Goal: Information Seeking & Learning: Get advice/opinions

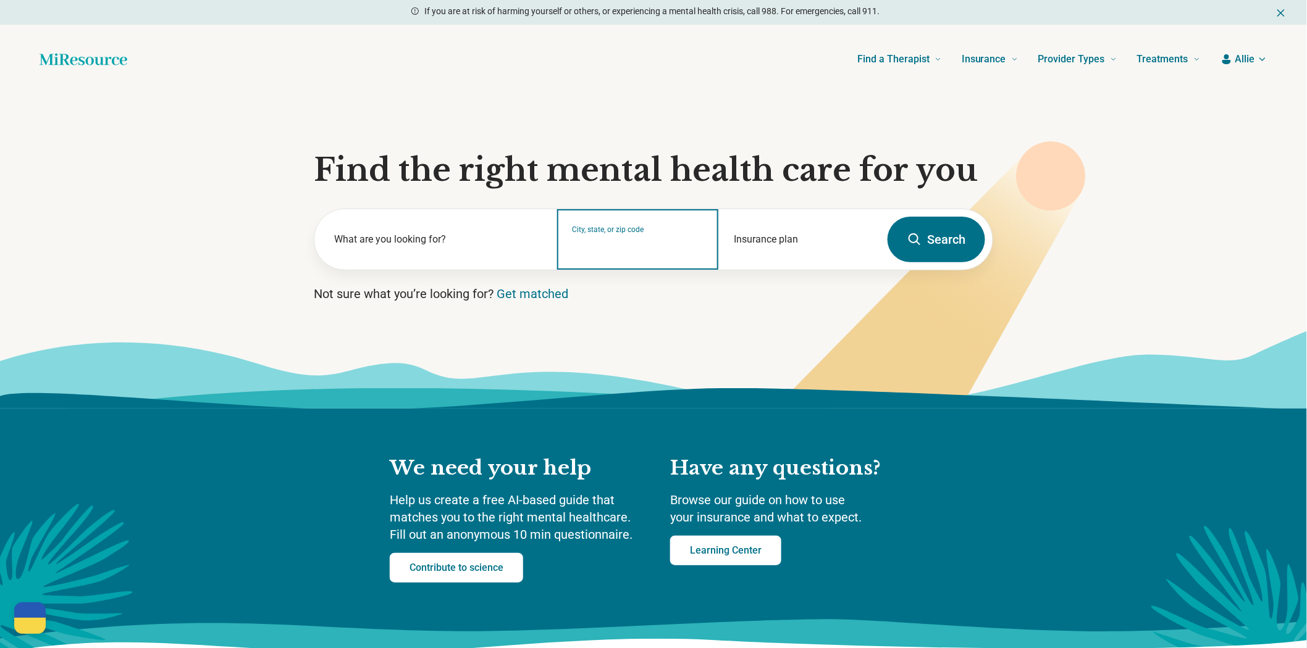
click at [599, 255] on input "City, state, or zip code" at bounding box center [638, 247] width 132 height 15
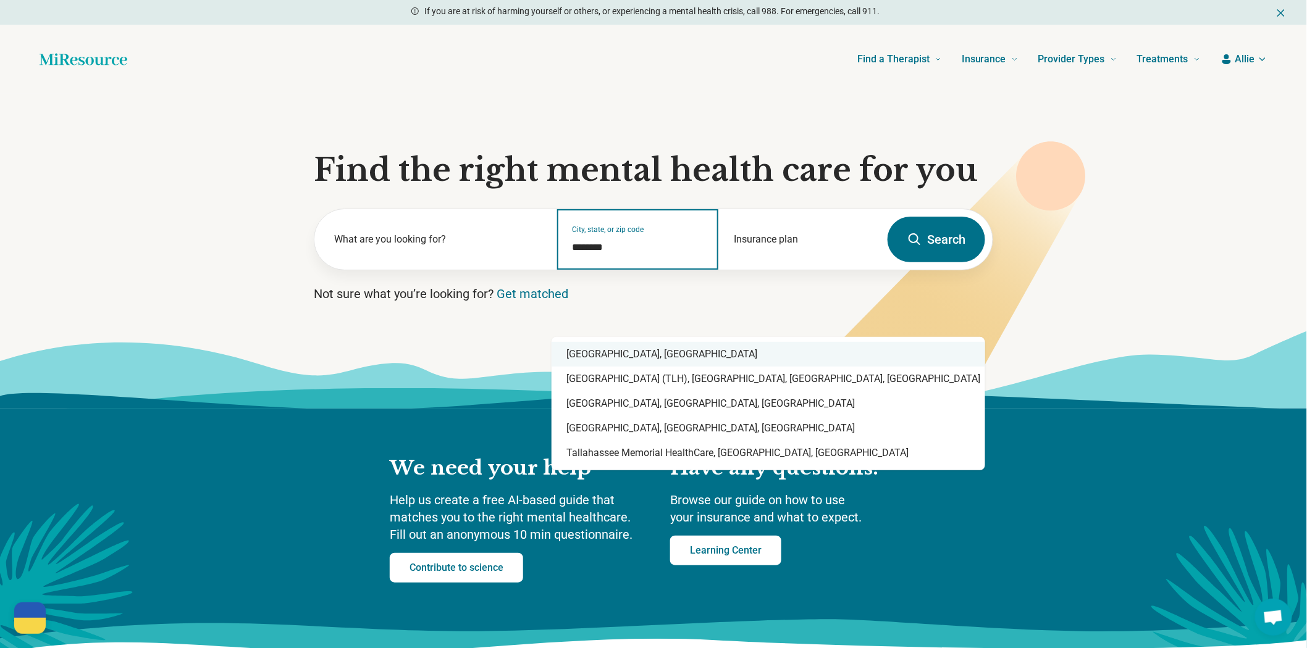
click at [602, 349] on div "[GEOGRAPHIC_DATA], [GEOGRAPHIC_DATA]" at bounding box center [767, 354] width 433 height 25
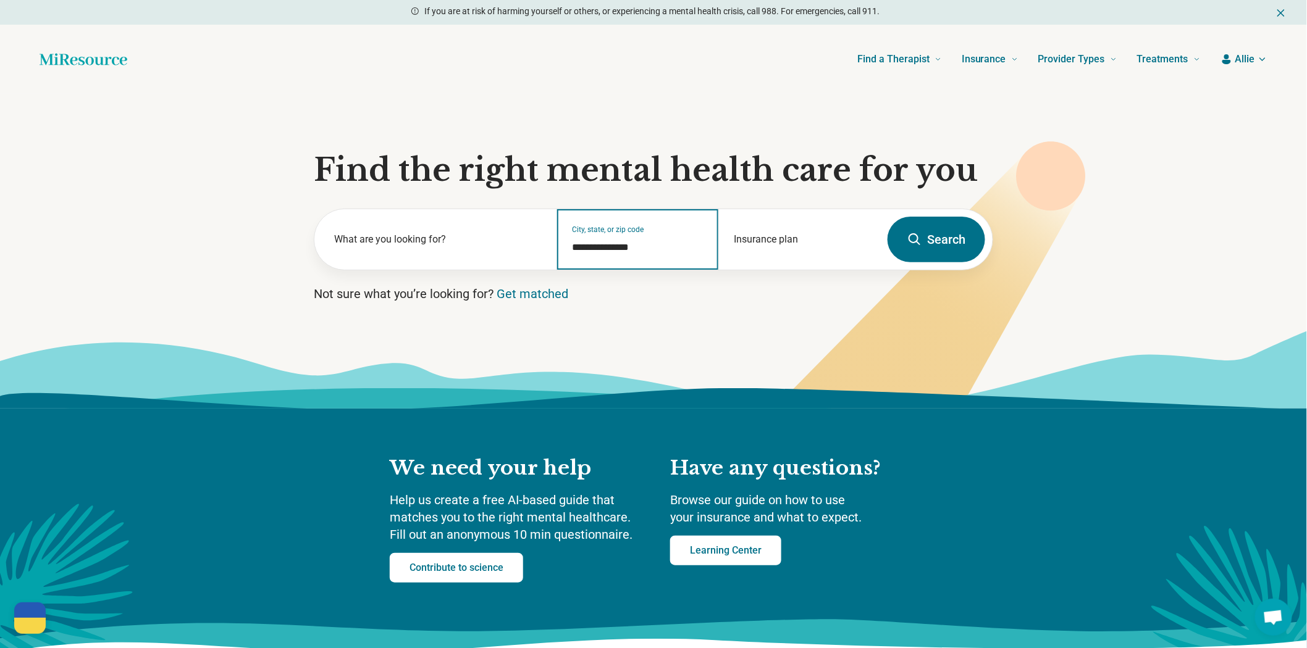
type input "**********"
click at [908, 262] on button "Search" at bounding box center [936, 240] width 98 height 46
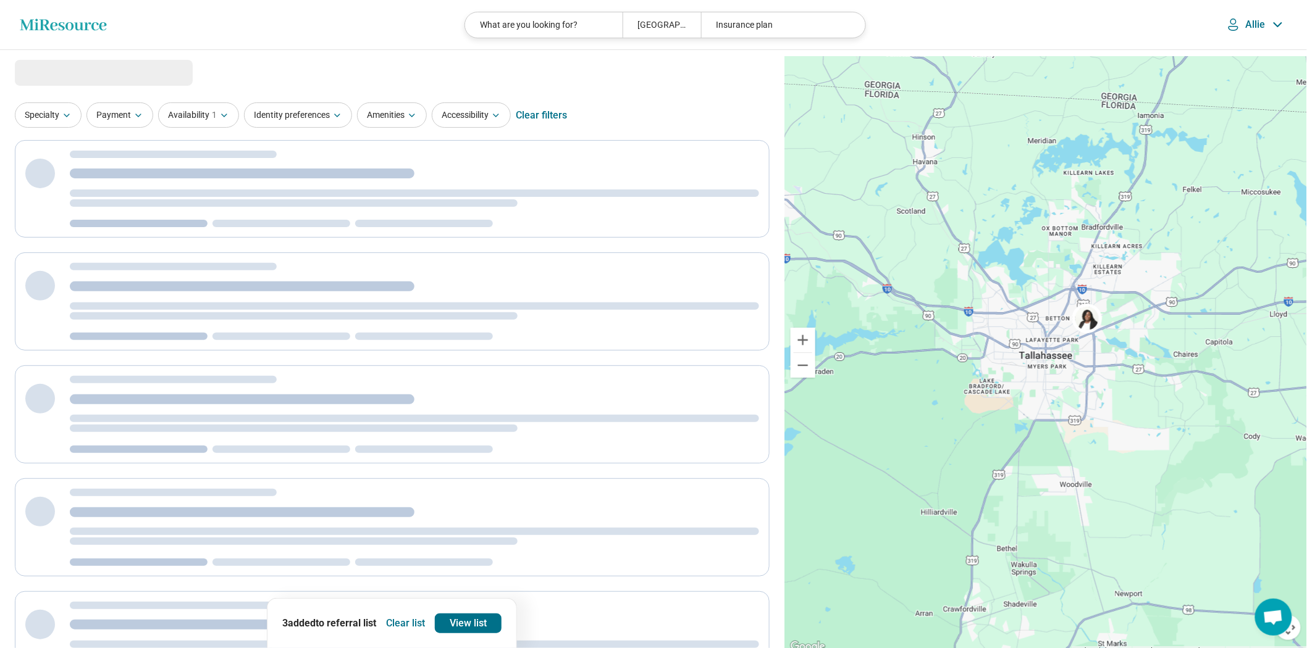
select select "***"
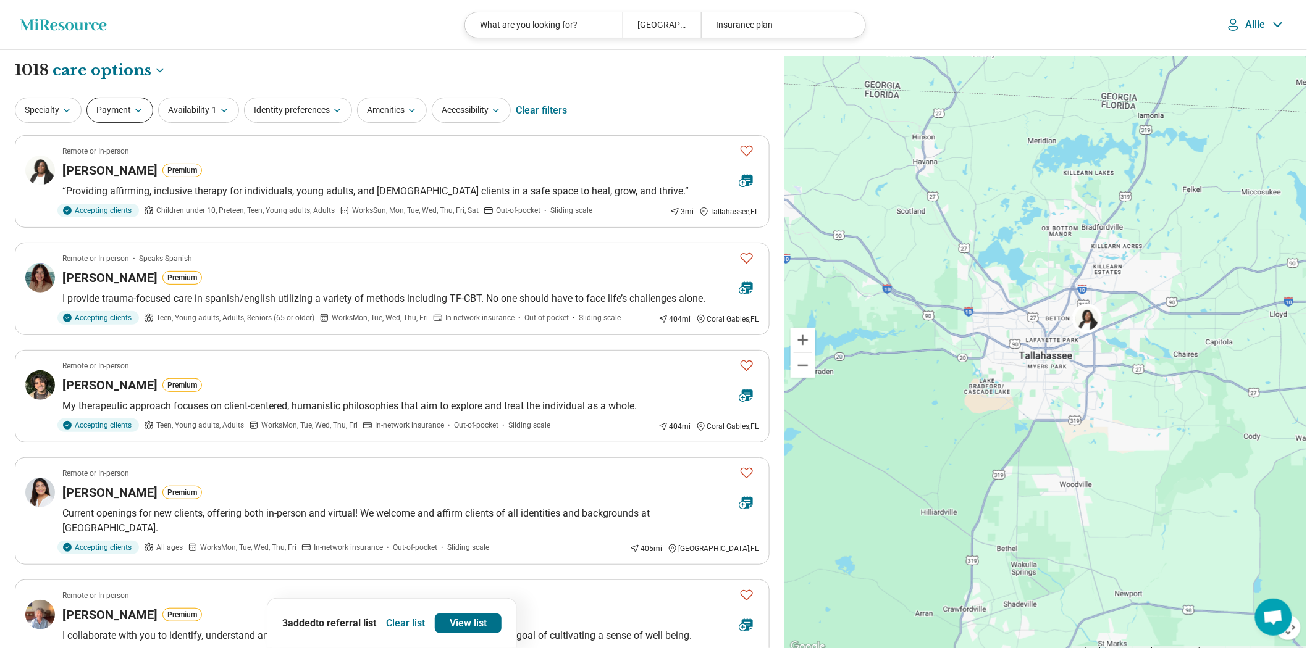
click at [132, 123] on button "Payment" at bounding box center [119, 110] width 67 height 25
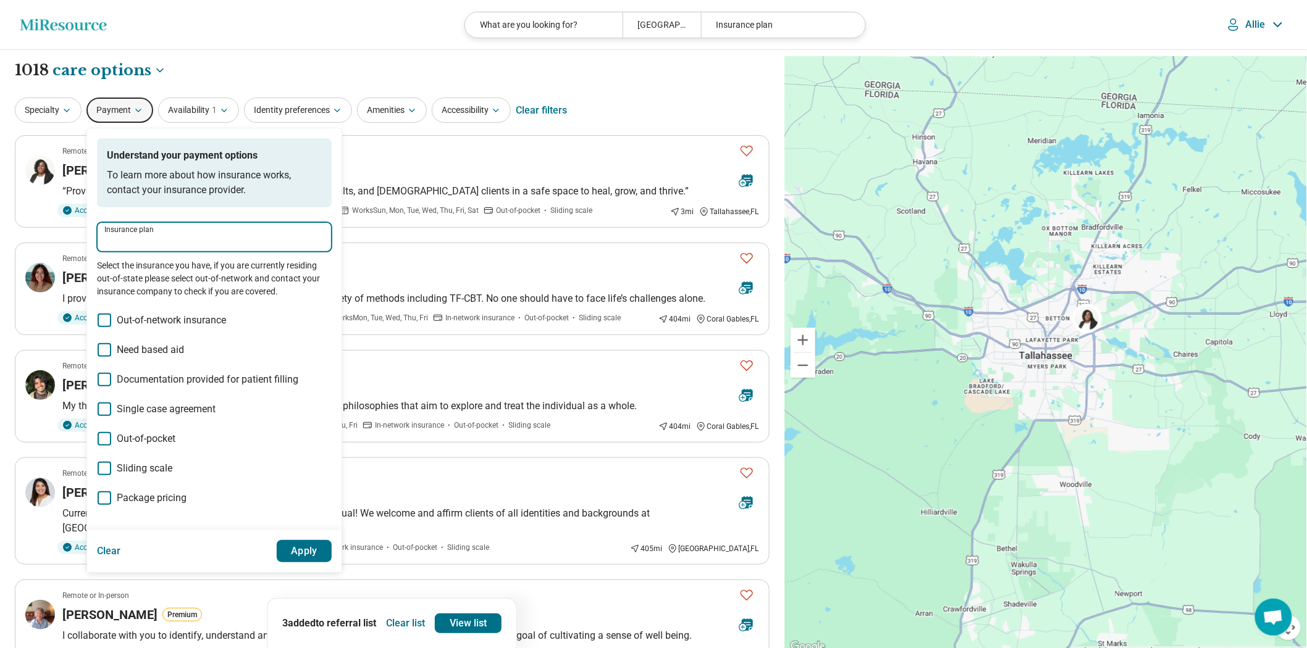
click at [194, 249] on input "Insurance plan" at bounding box center [214, 241] width 220 height 15
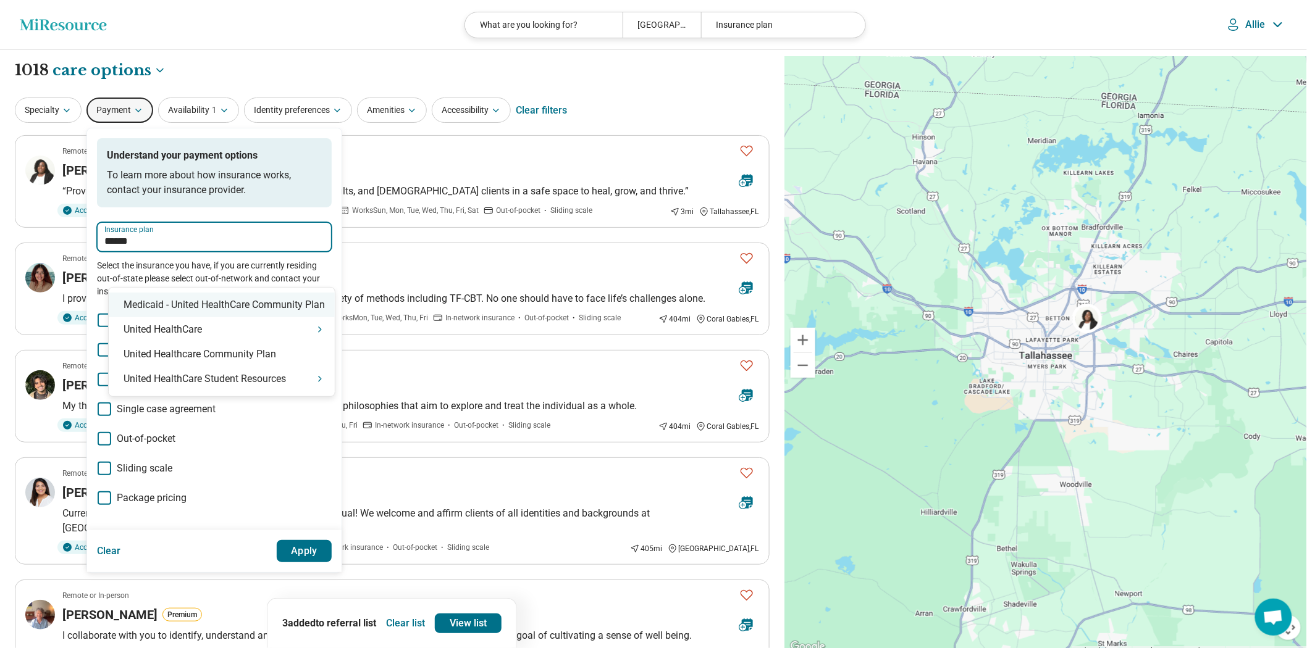
click at [240, 317] on div "Medicaid - United HealthСare Community Plan" at bounding box center [222, 305] width 226 height 25
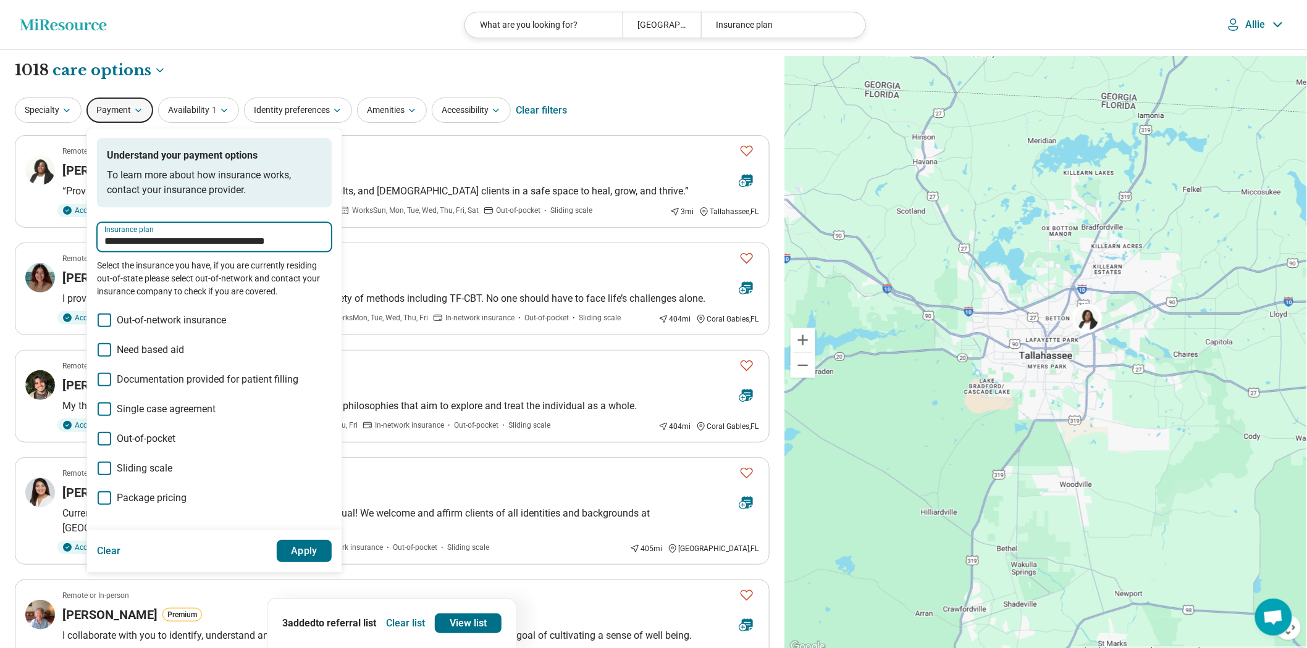
type input "**********"
drag, startPoint x: 347, startPoint y: 280, endPoint x: 351, endPoint y: 269, distance: 11.1
click at [332, 252] on div "**********" at bounding box center [214, 237] width 235 height 30
drag, startPoint x: 351, startPoint y: 269, endPoint x: 19, endPoint y: 275, distance: 332.3
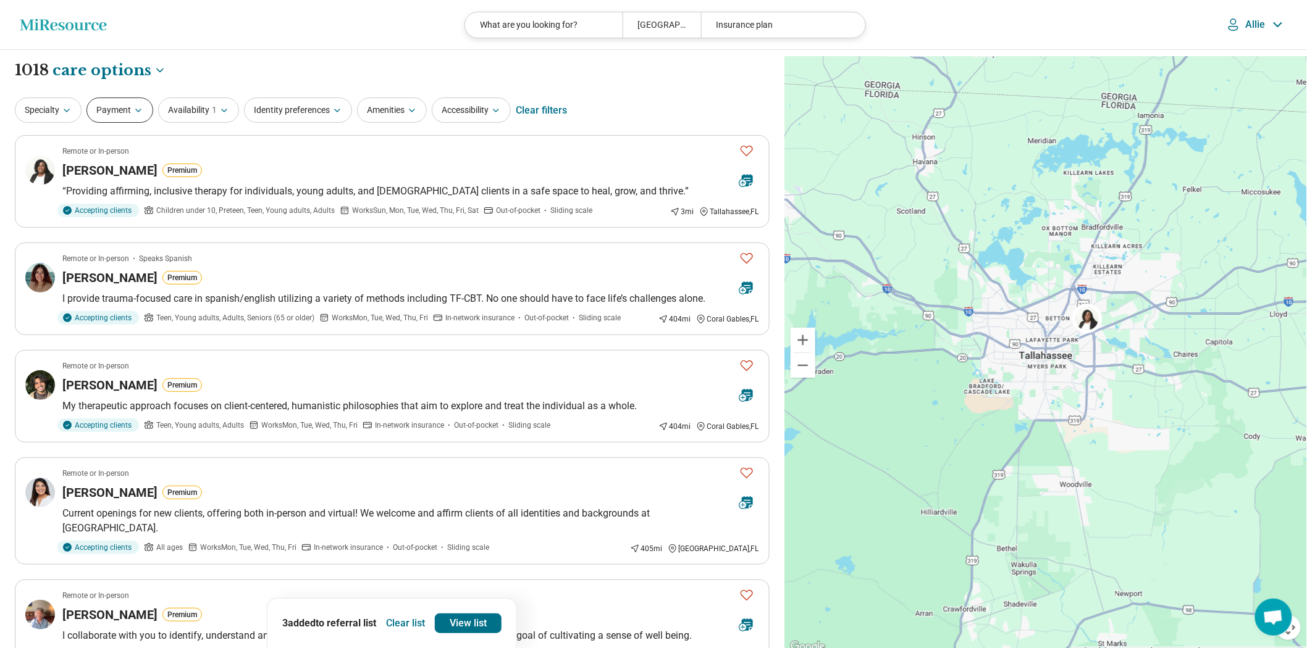
click at [133, 114] on button "Payment" at bounding box center [119, 110] width 67 height 25
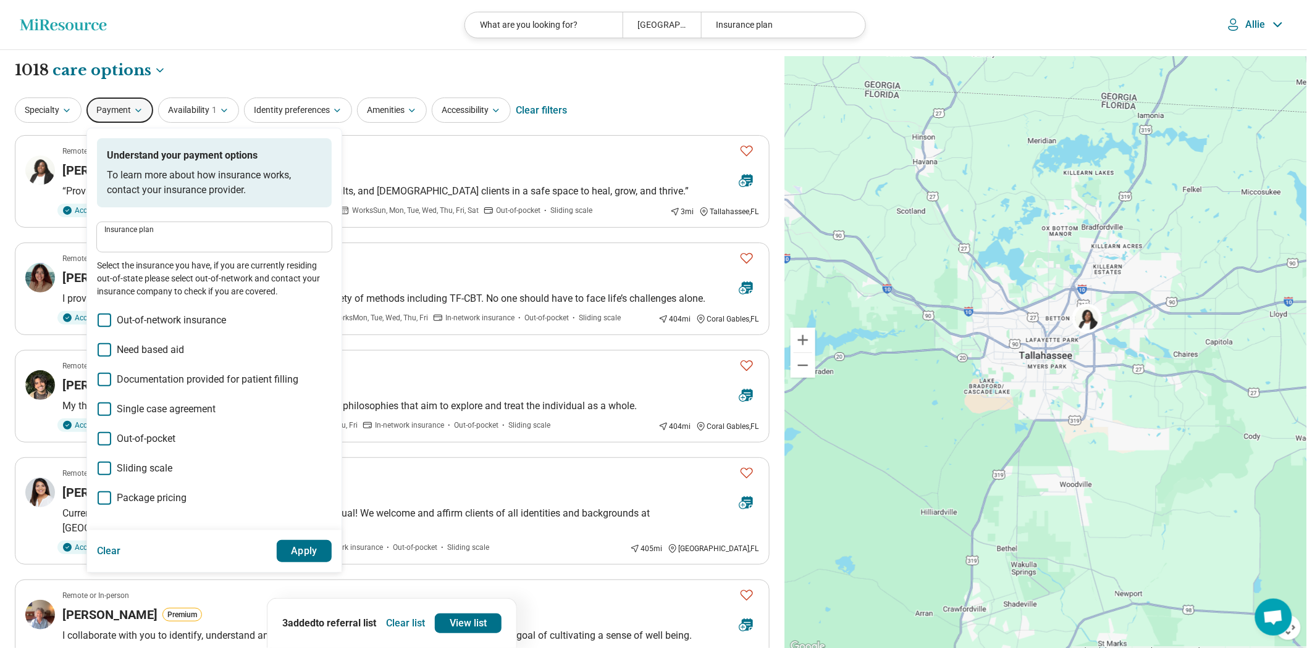
click at [171, 252] on div "Insurance plan" at bounding box center [214, 237] width 235 height 30
click at [175, 249] on input "Insurance plan" at bounding box center [214, 241] width 220 height 15
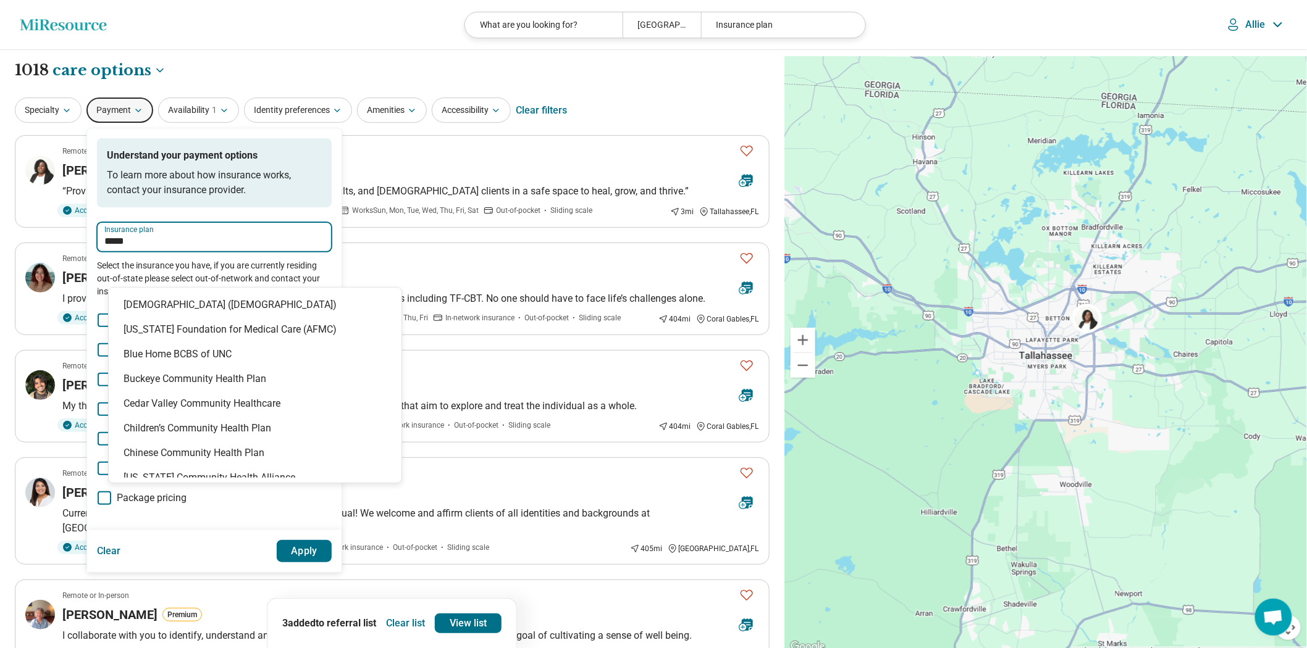
type input "******"
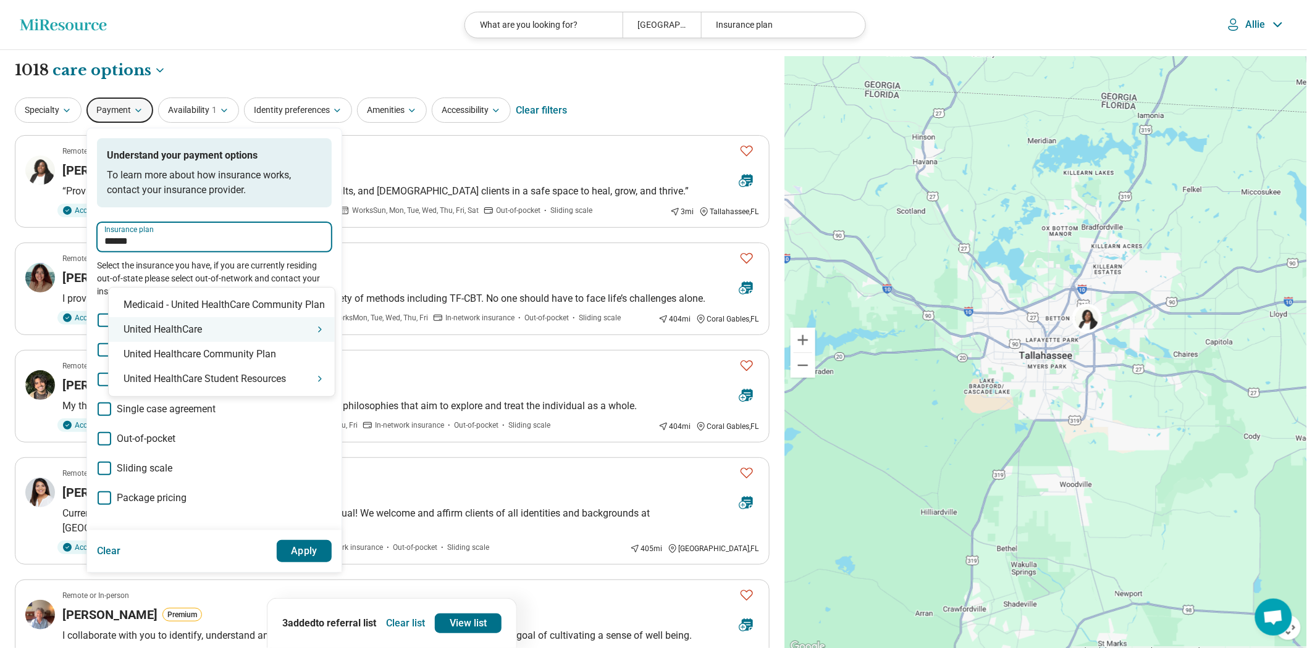
click at [174, 332] on div "United HealthCare" at bounding box center [222, 329] width 226 height 25
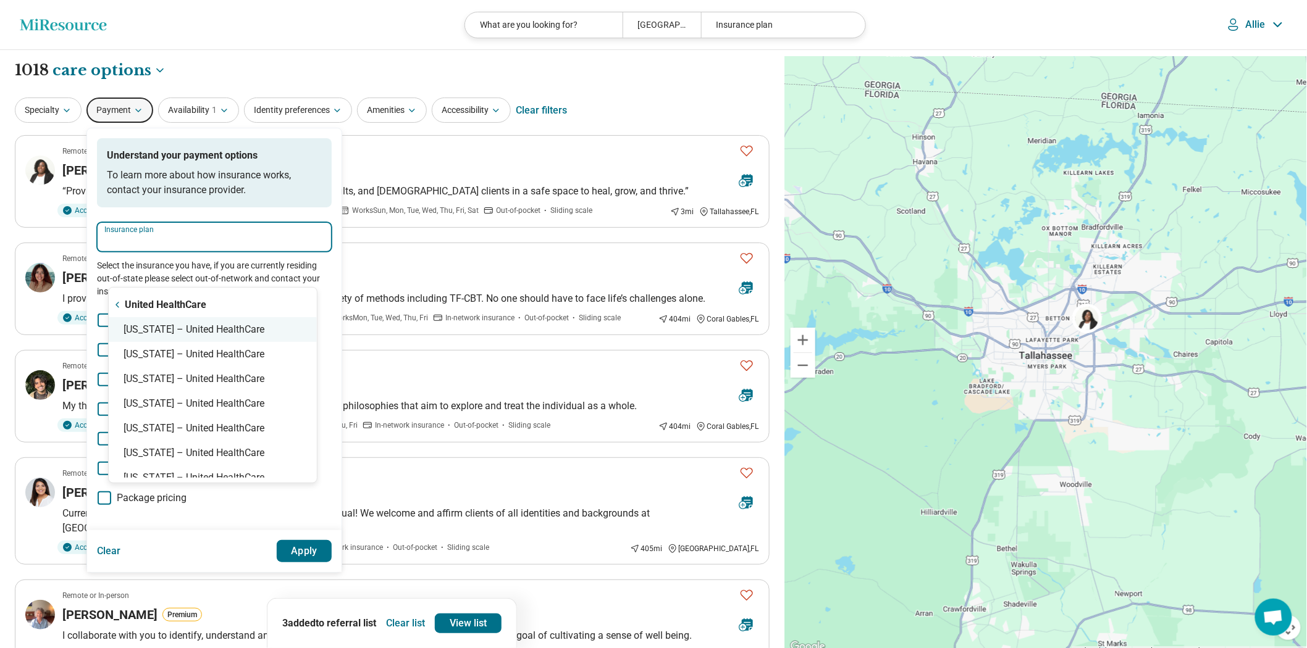
click at [172, 334] on div "[US_STATE] – United HealthCare" at bounding box center [213, 329] width 208 height 25
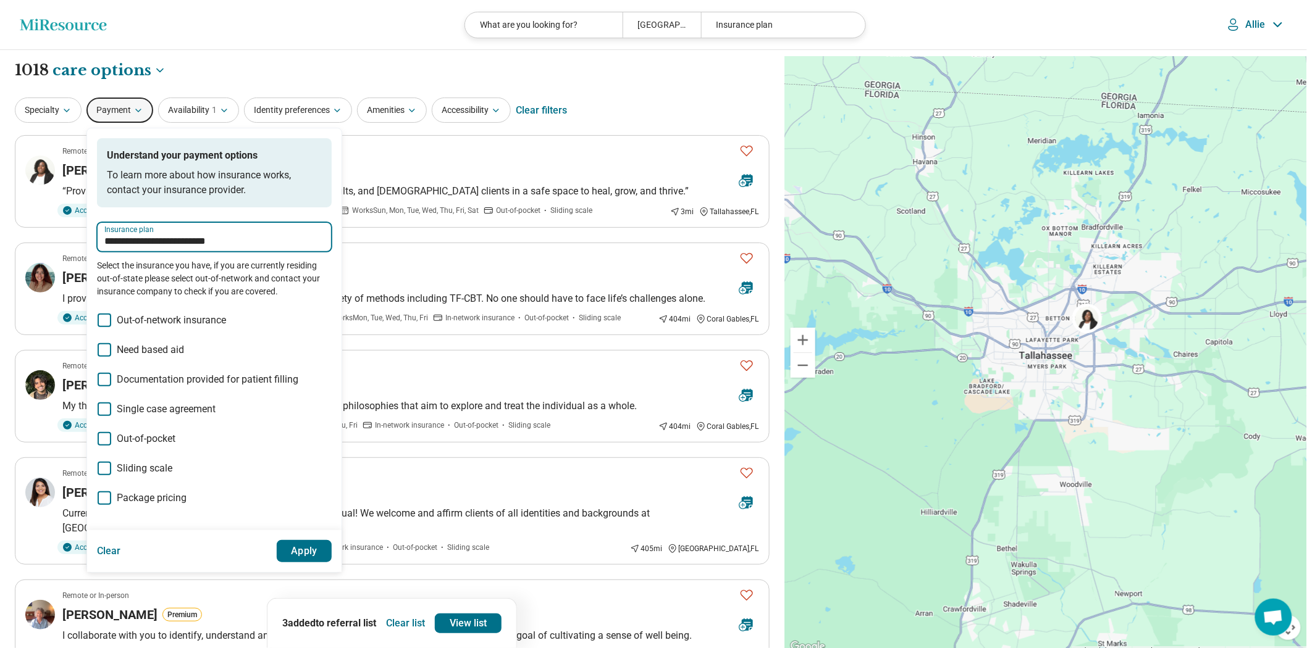
type input "**********"
click at [332, 563] on button "Apply" at bounding box center [305, 551] width 56 height 22
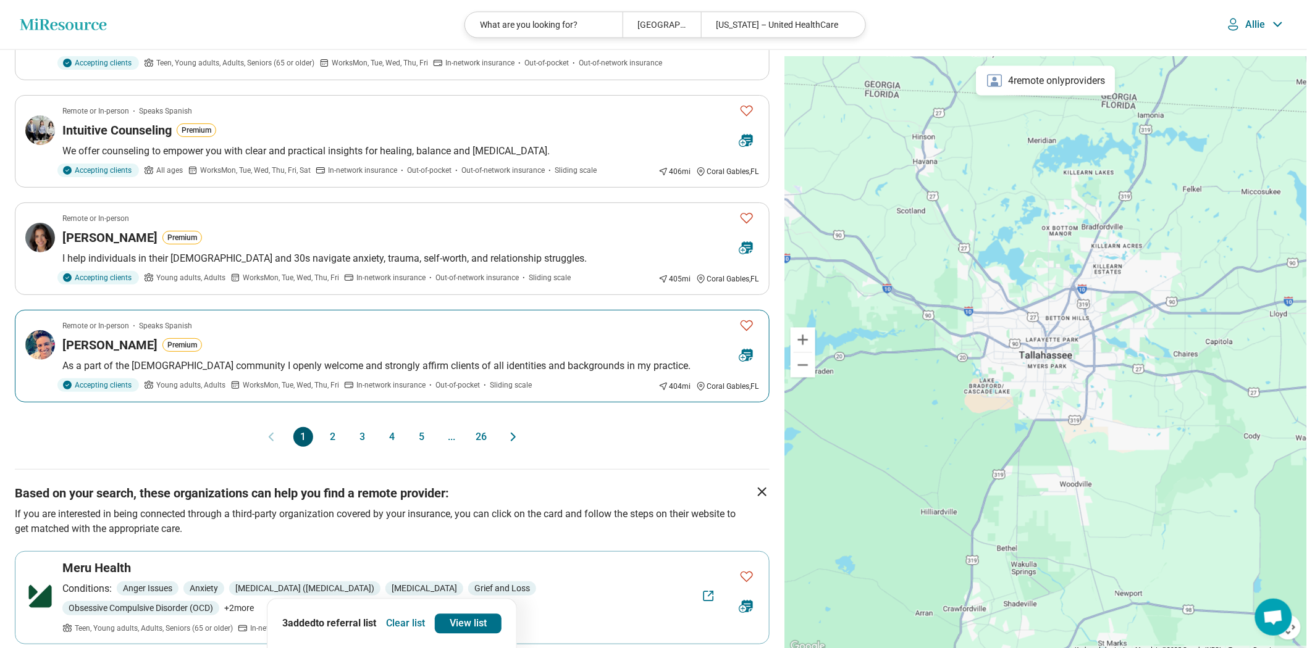
scroll to position [960, 0]
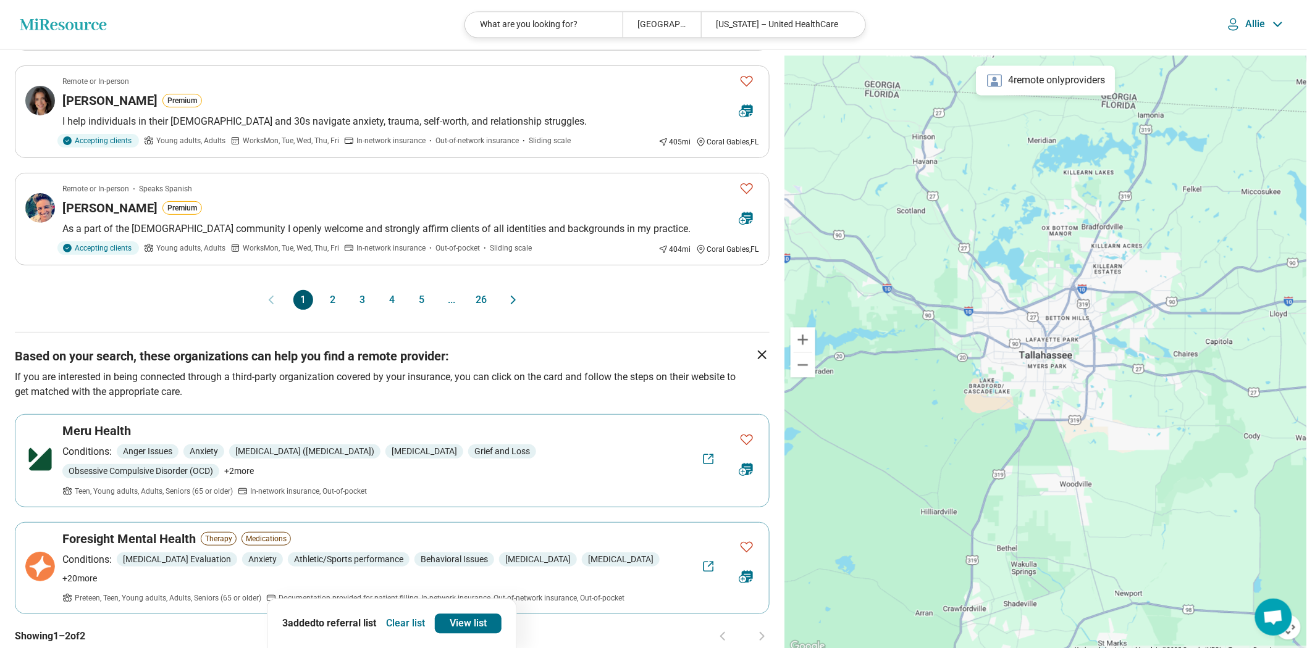
click at [323, 310] on button "2" at bounding box center [333, 300] width 20 height 20
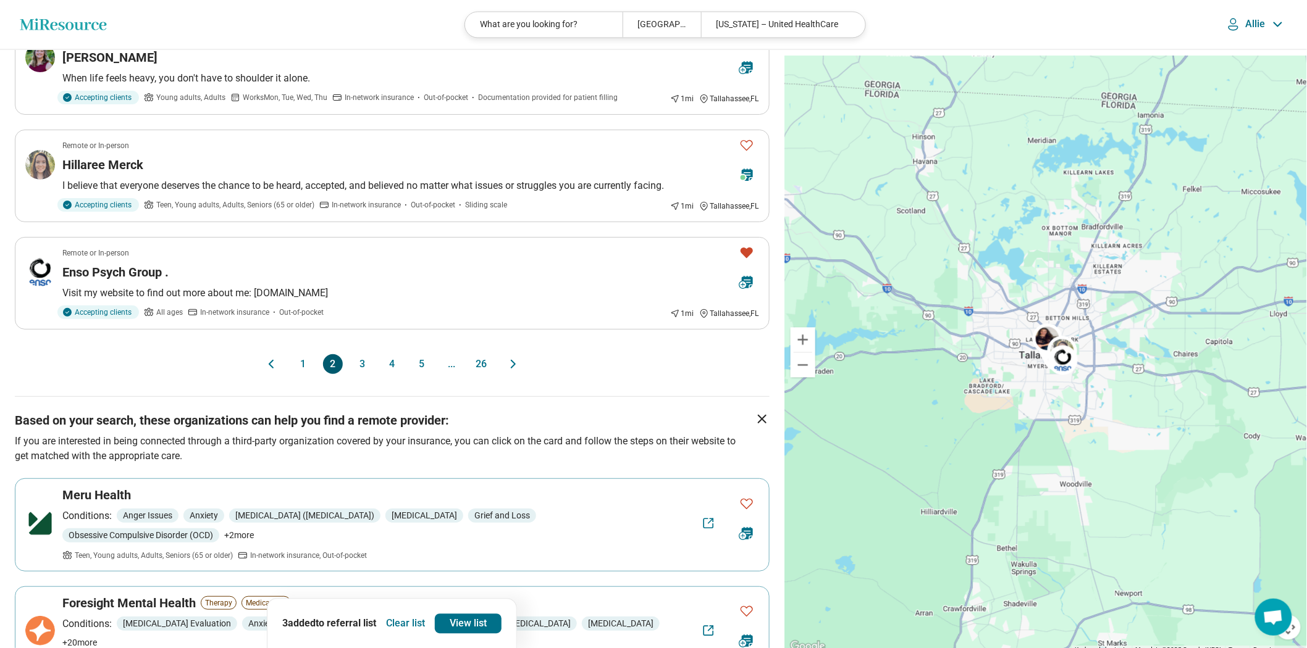
scroll to position [1166, 0]
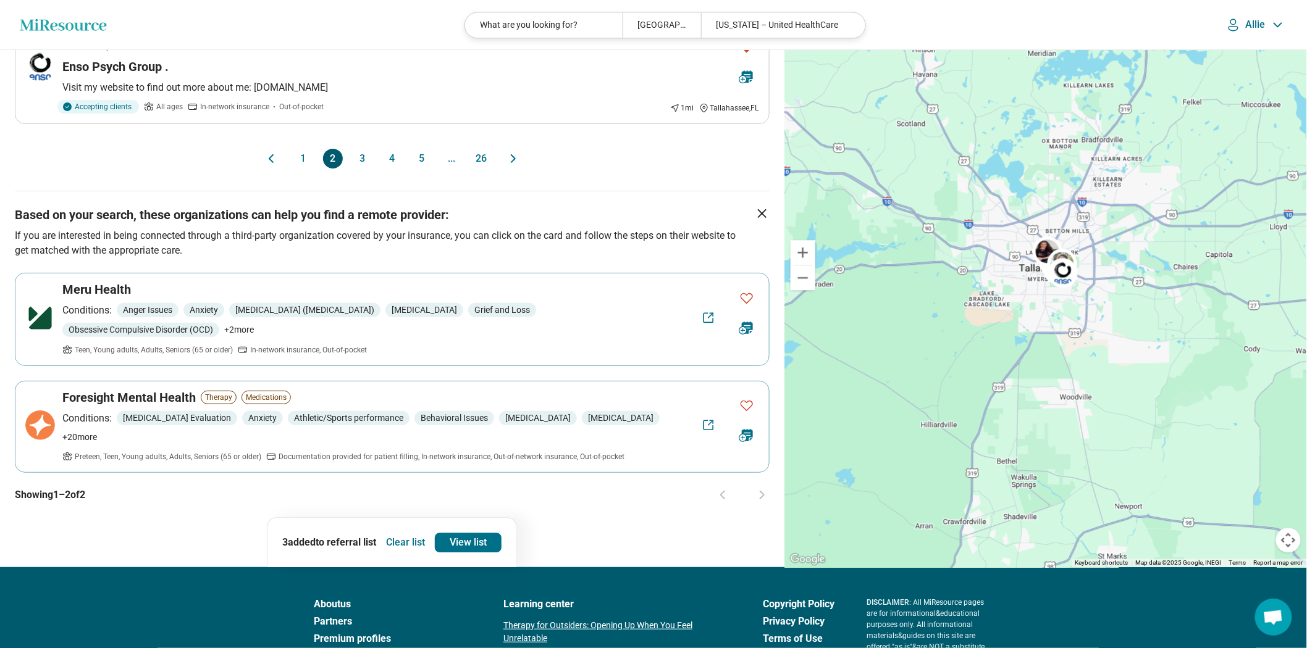
click at [371, 169] on div "1 2 3 4 5 ... 26" at bounding box center [392, 159] width 198 height 20
click at [362, 169] on button "3" at bounding box center [363, 159] width 20 height 20
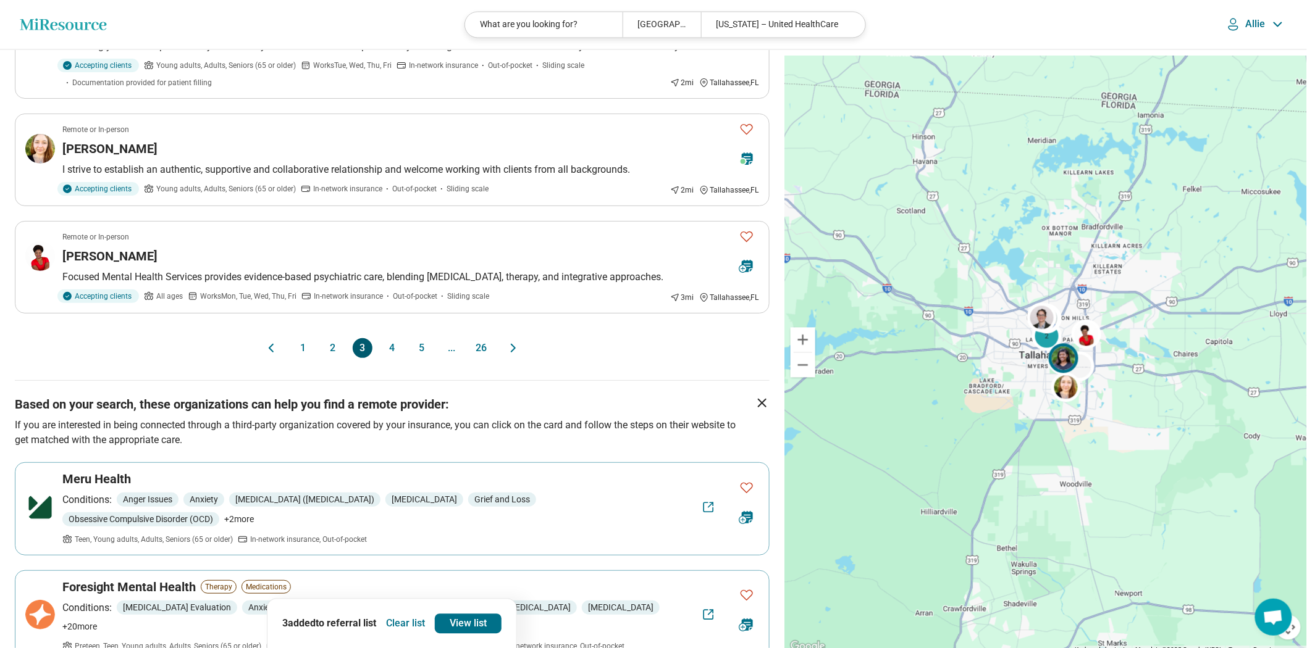
scroll to position [1029, 0]
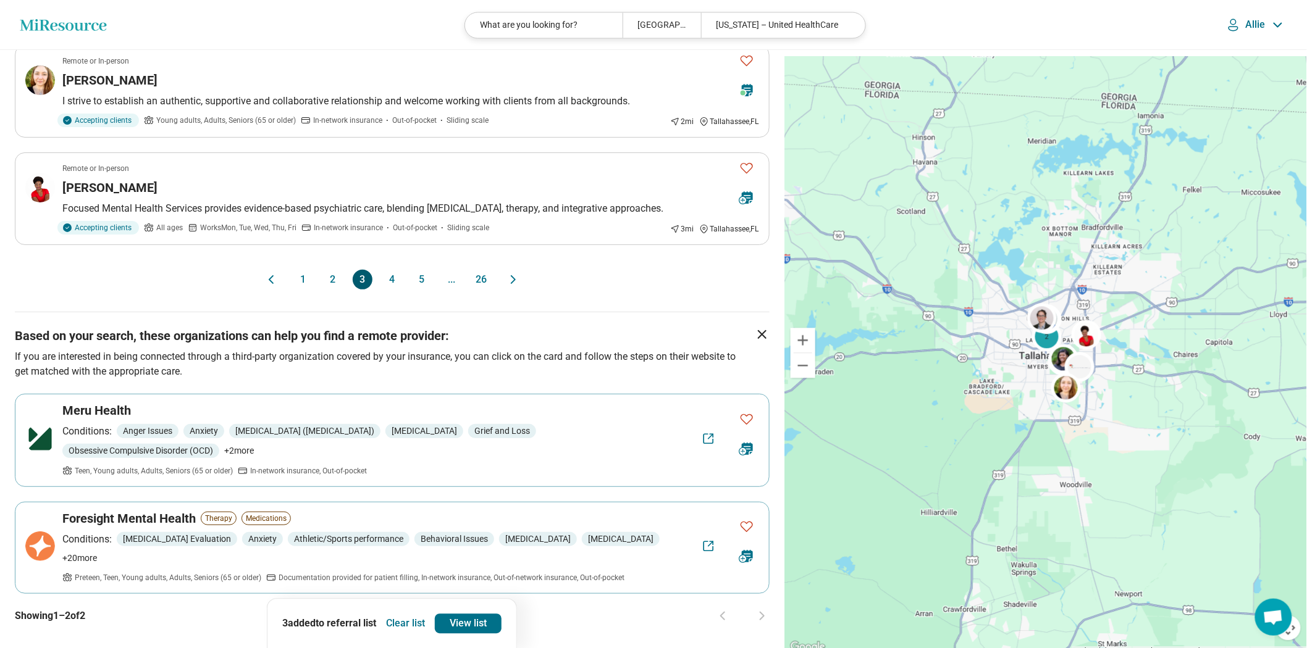
click at [391, 290] on button "4" at bounding box center [392, 280] width 20 height 20
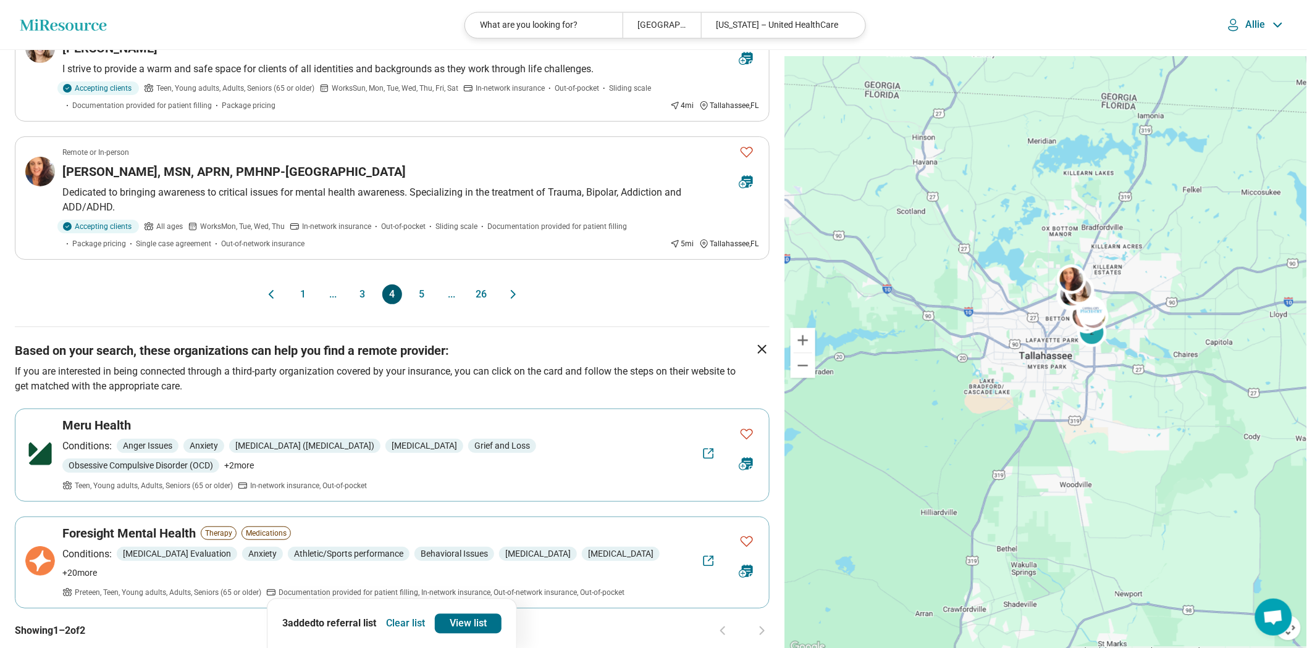
click at [422, 304] on button "5" at bounding box center [422, 295] width 20 height 20
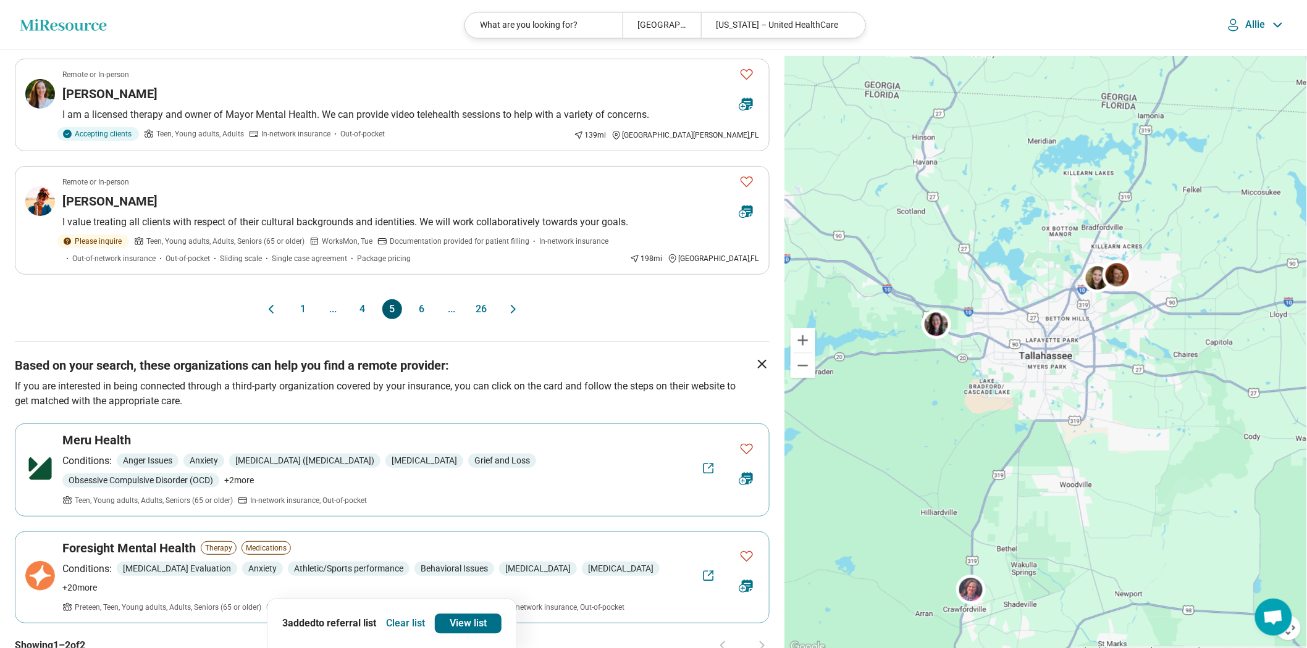
scroll to position [1166, 0]
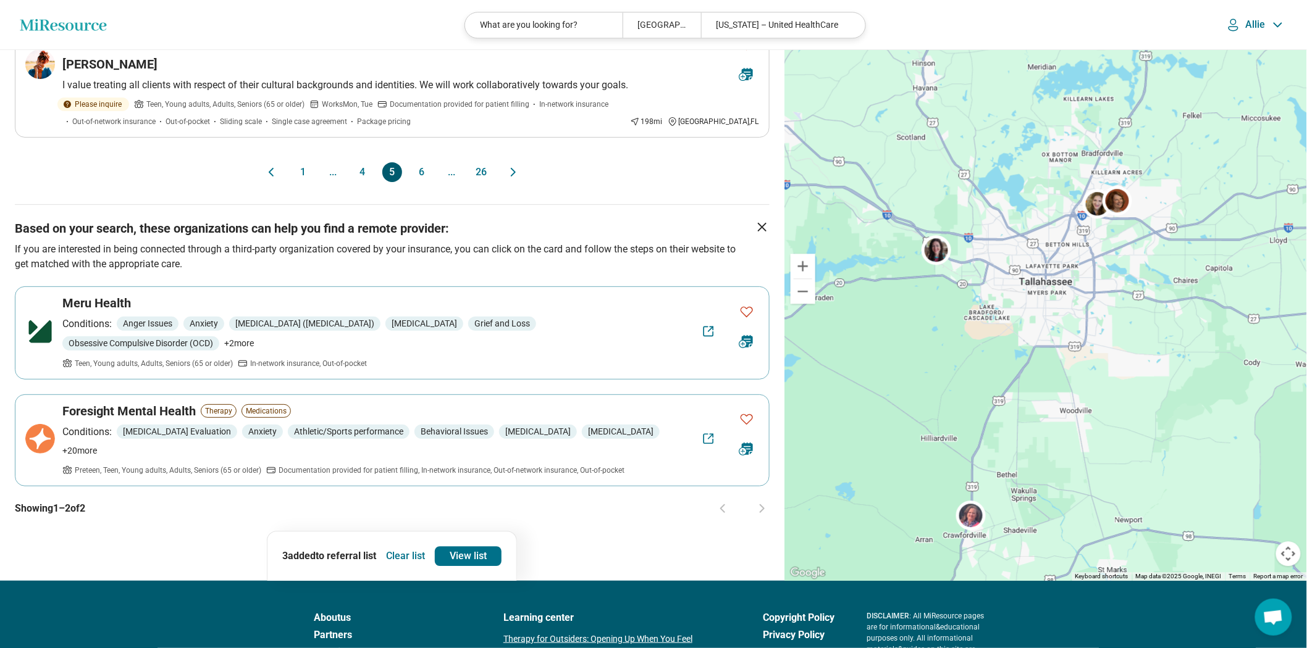
click at [369, 182] on button "4" at bounding box center [363, 172] width 20 height 20
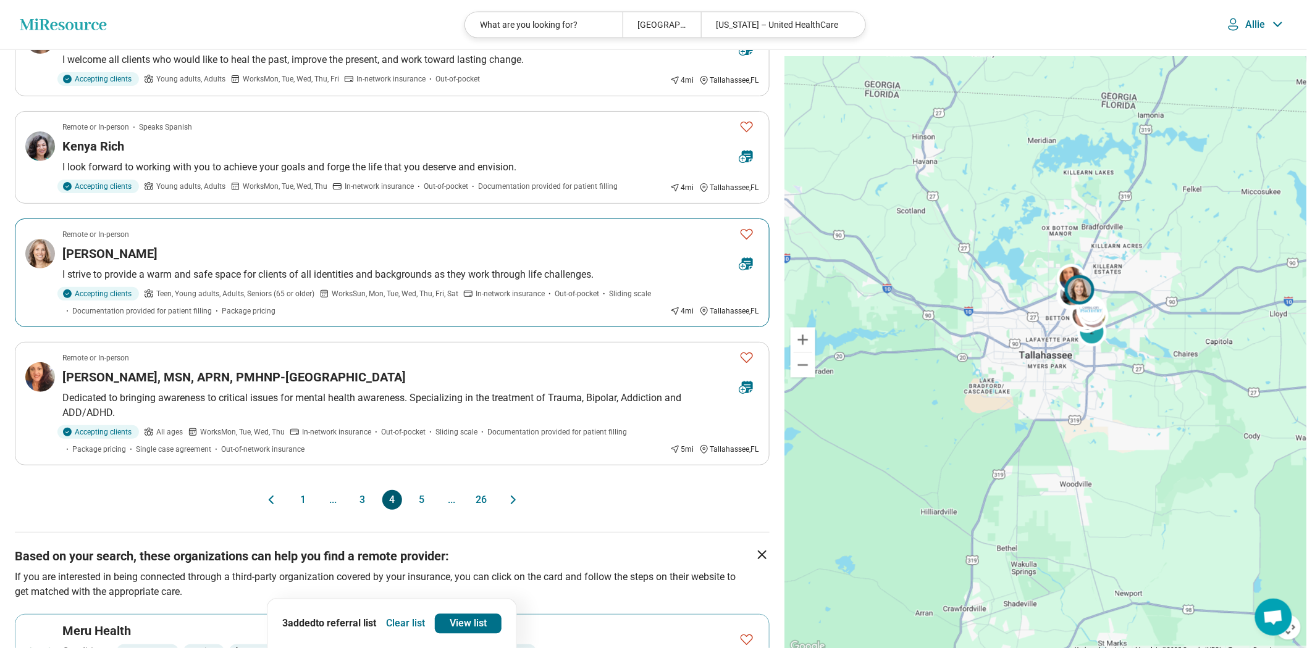
scroll to position [1029, 0]
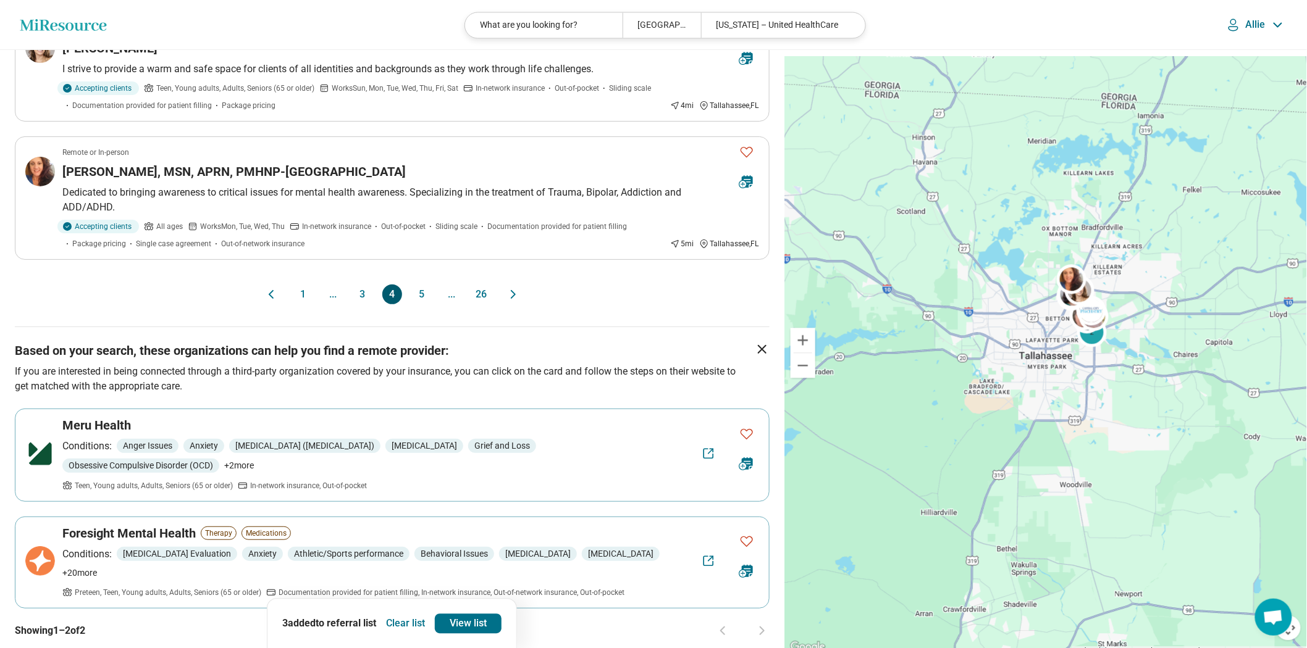
click at [357, 304] on button "3" at bounding box center [363, 295] width 20 height 20
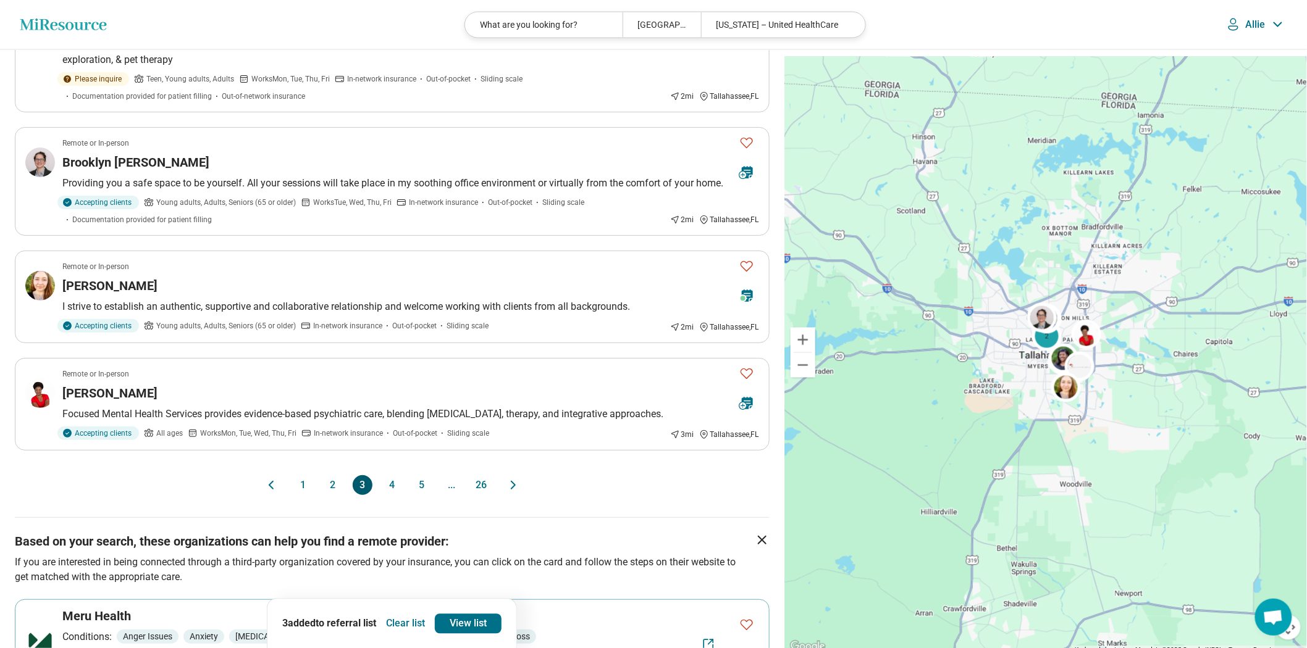
scroll to position [1235, 0]
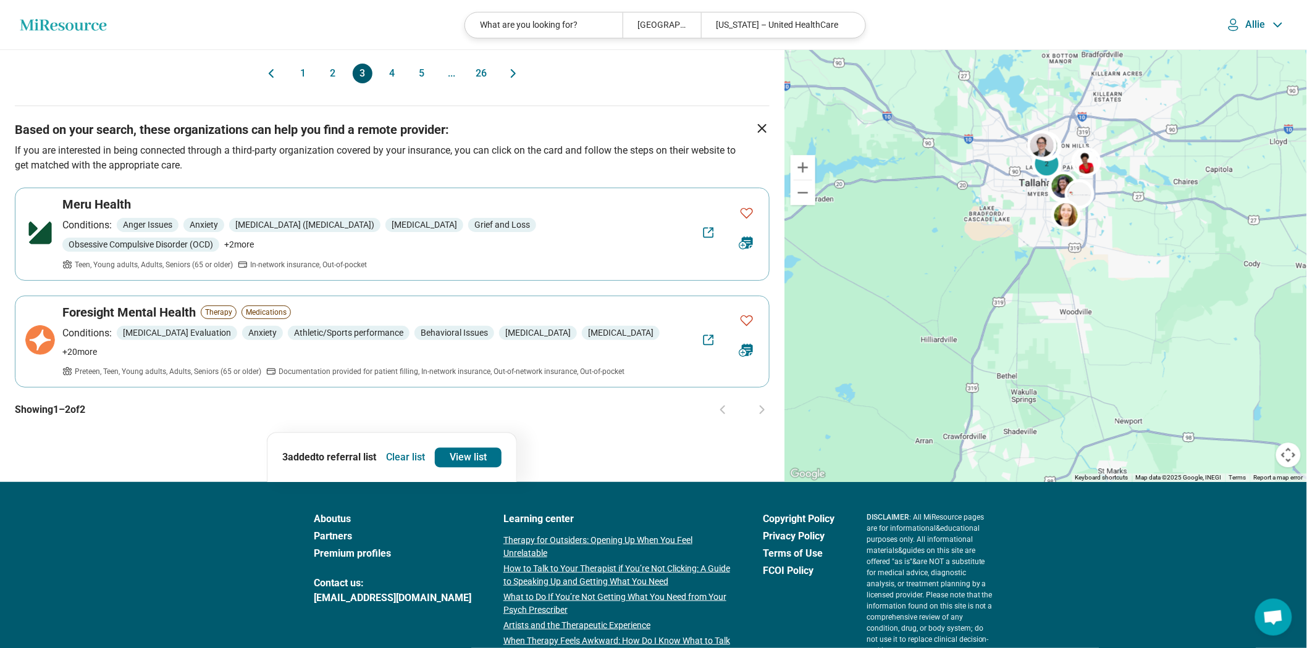
click at [328, 83] on button "2" at bounding box center [333, 74] width 20 height 20
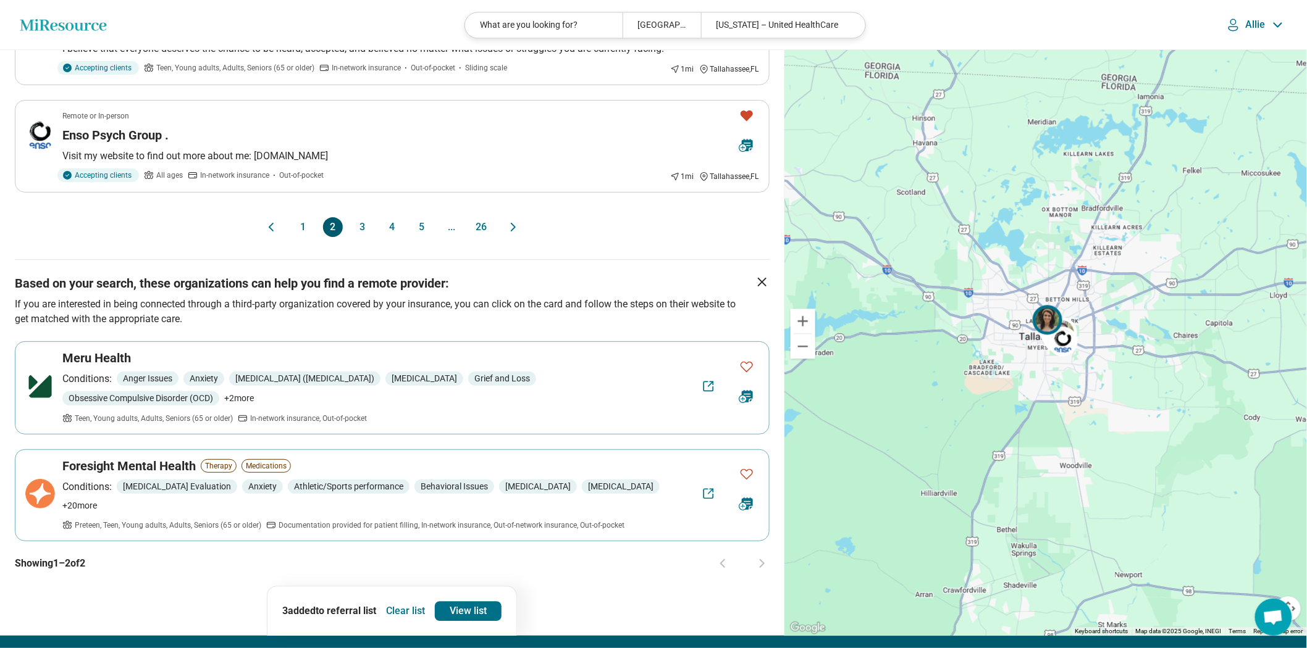
scroll to position [1166, 0]
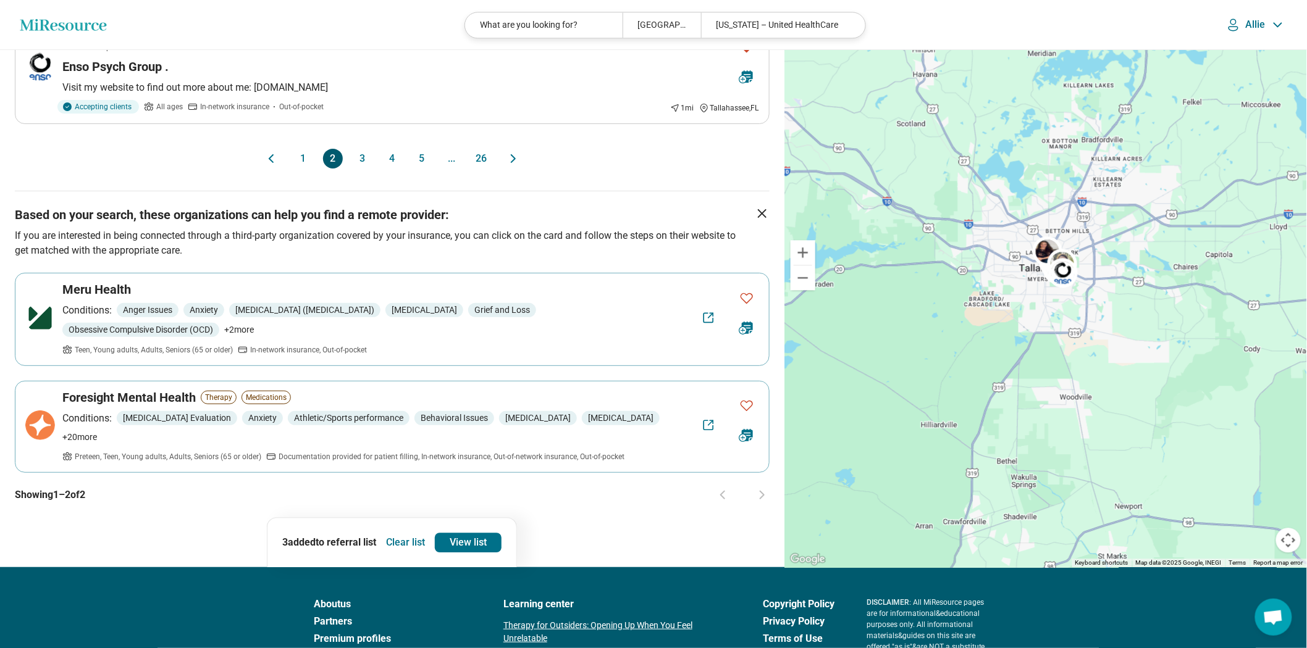
click at [388, 169] on button "4" at bounding box center [392, 159] width 20 height 20
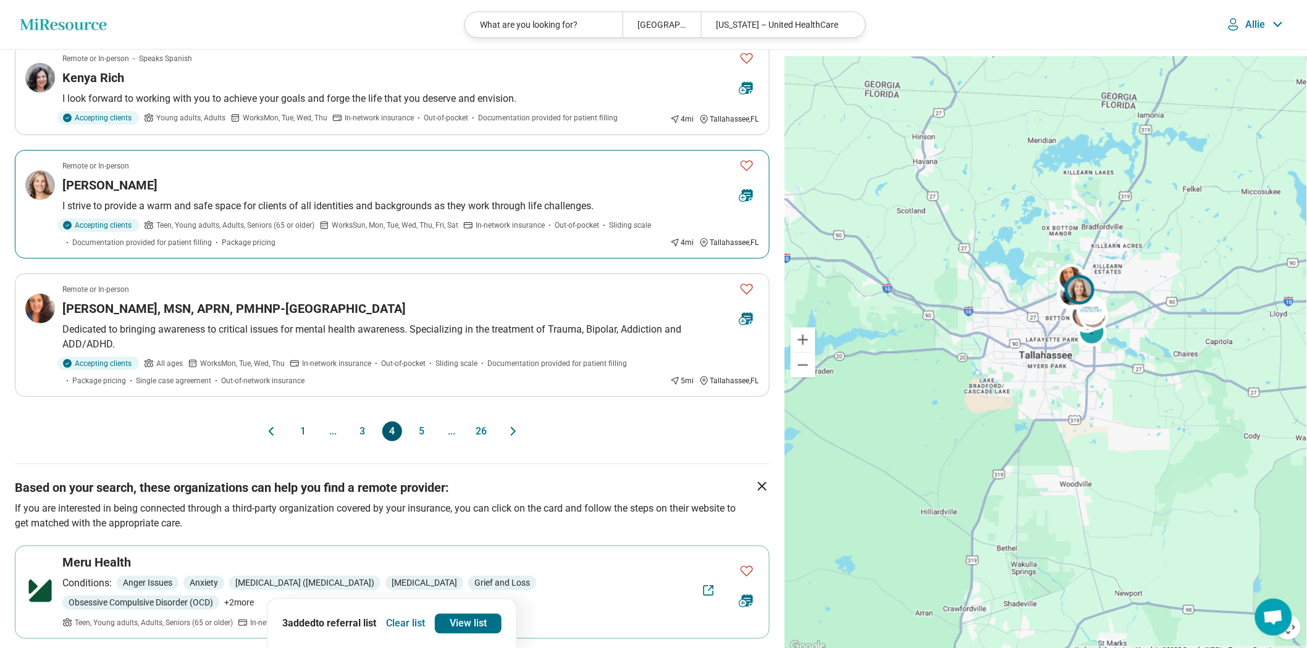
scroll to position [1029, 0]
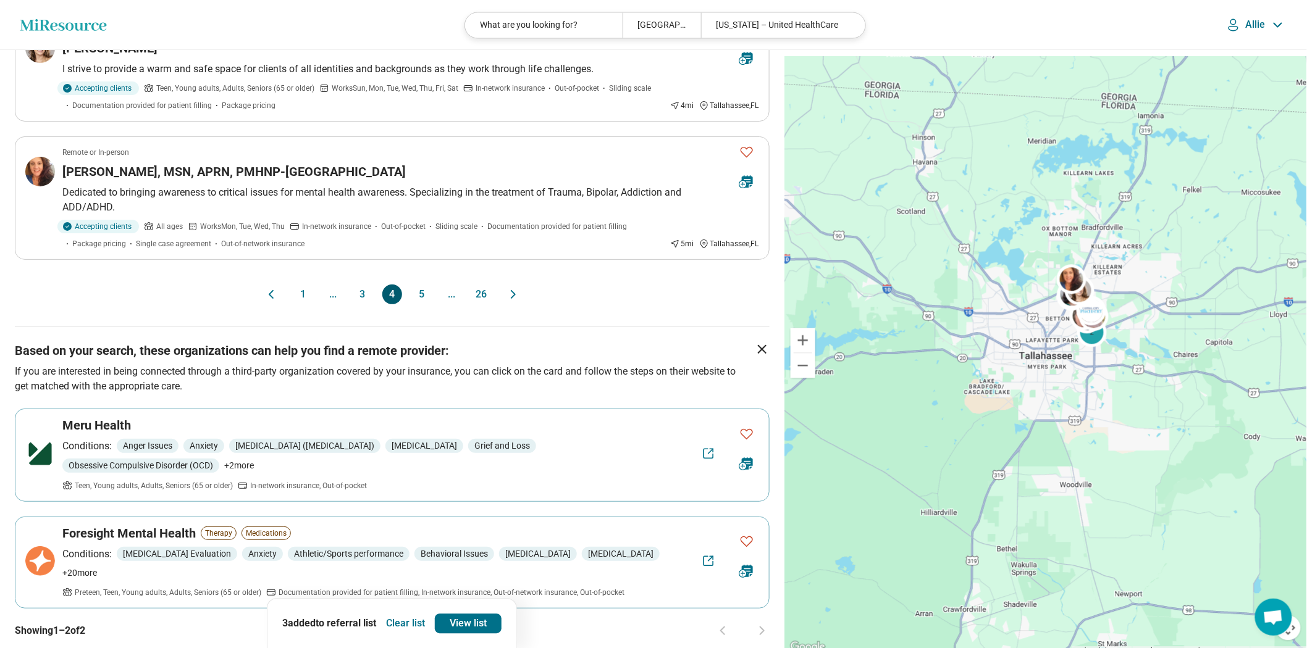
click at [422, 304] on button "5" at bounding box center [422, 295] width 20 height 20
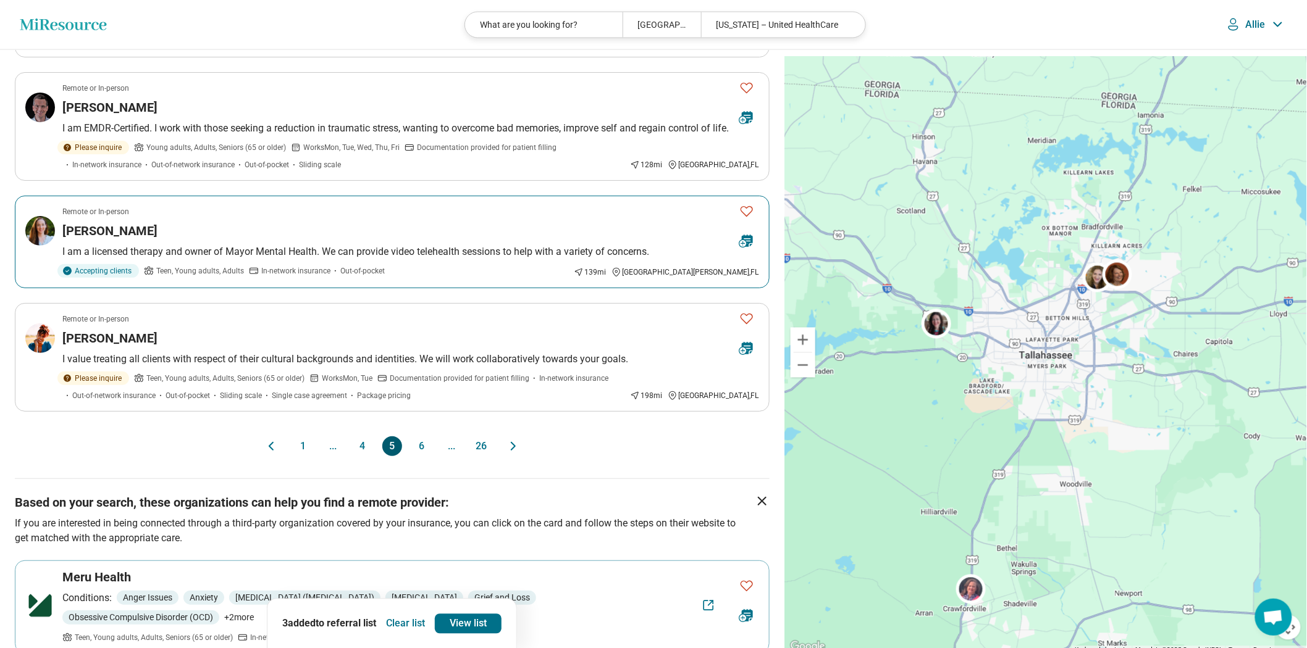
scroll to position [1166, 0]
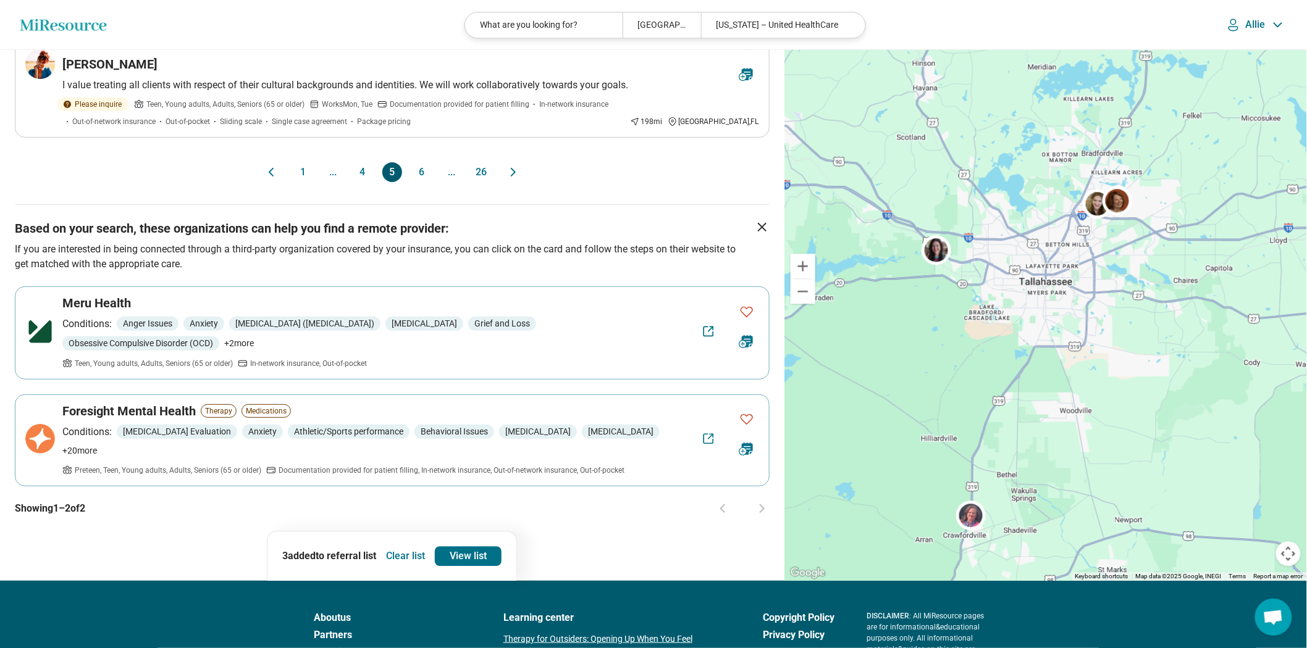
click at [357, 182] on button "4" at bounding box center [363, 172] width 20 height 20
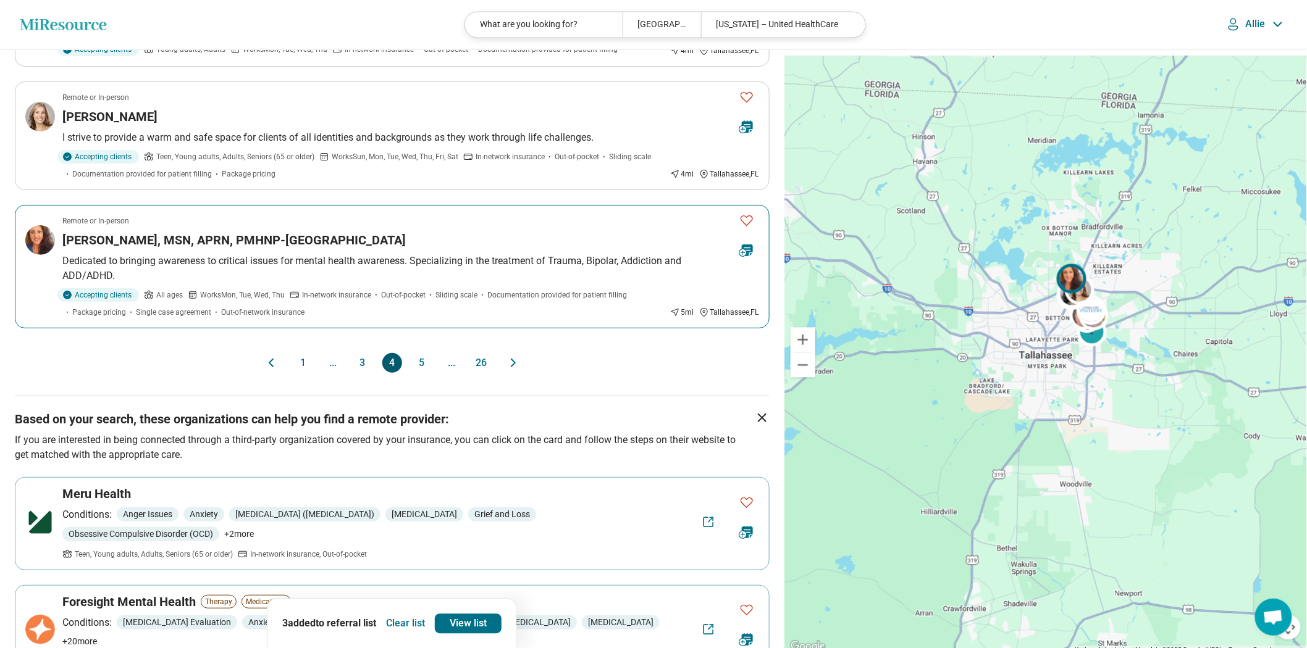
scroll to position [1097, 0]
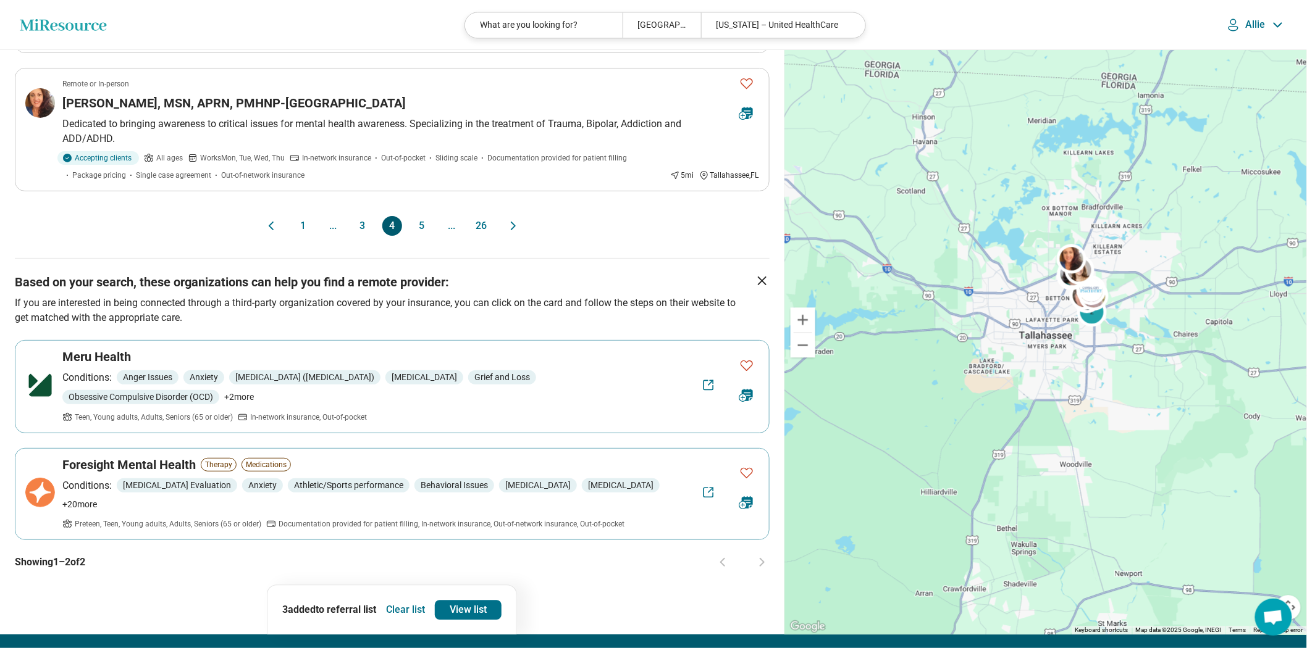
click at [362, 236] on button "3" at bounding box center [363, 226] width 20 height 20
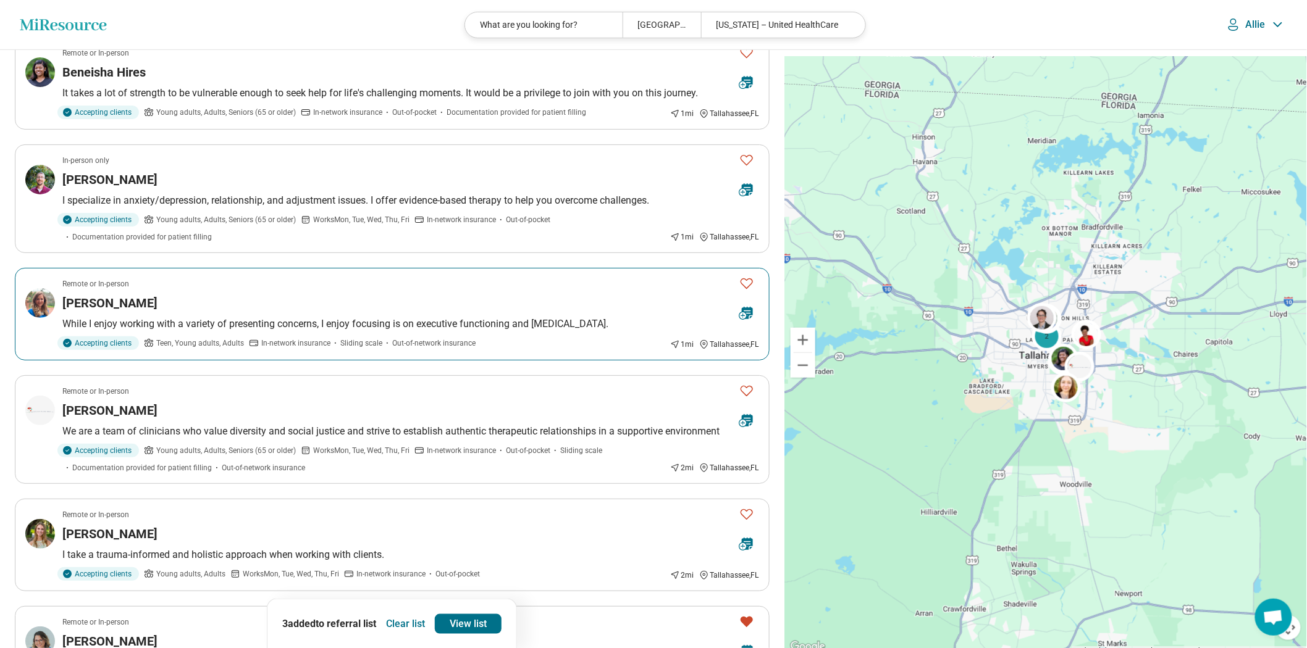
scroll to position [0, 0]
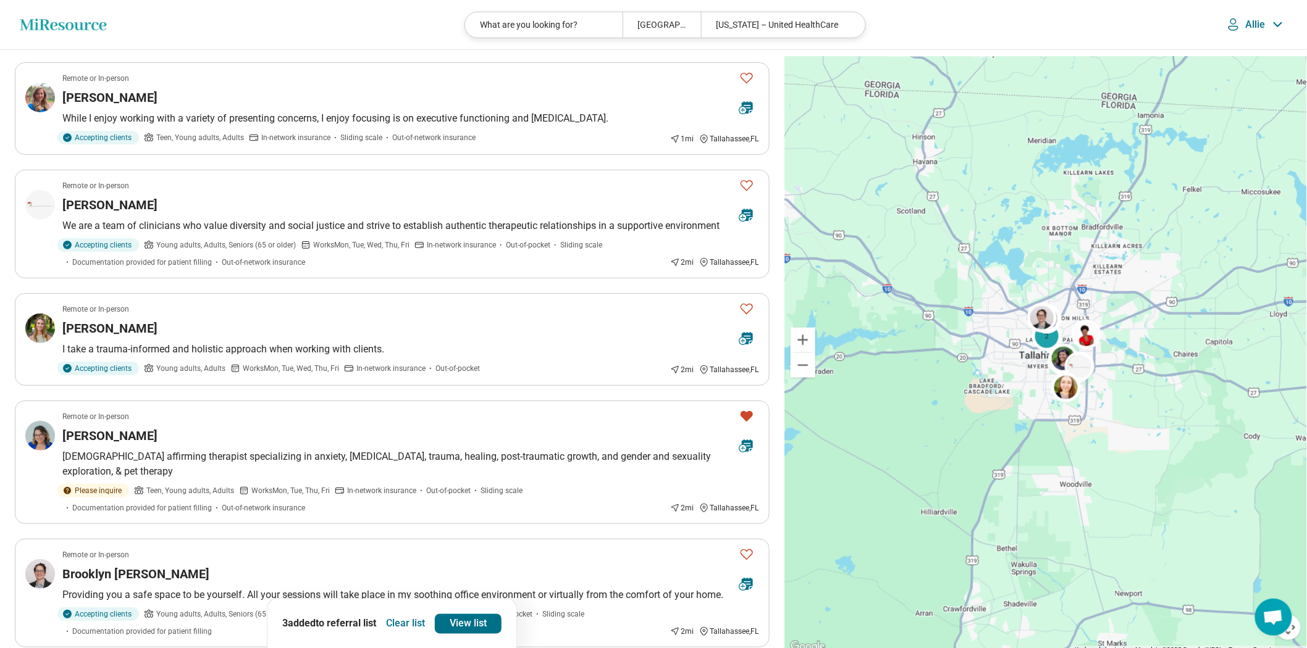
click at [404, 418] on ul "Remote or In-person [PERSON_NAME]. My name is [PERSON_NAME], and I’m a psychoth…" at bounding box center [392, 293] width 755 height 1139
